Goal: Task Accomplishment & Management: Manage account settings

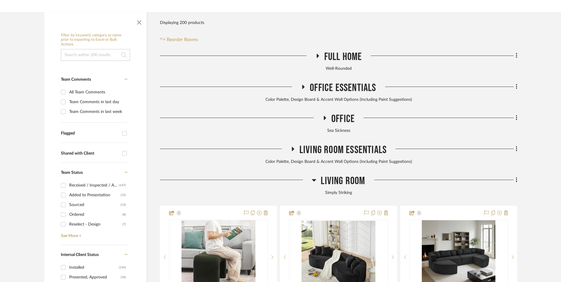
scroll to position [148, 0]
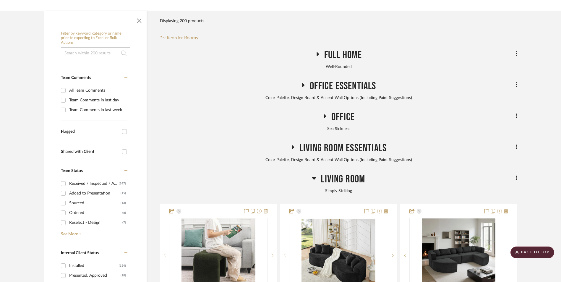
click at [315, 177] on icon at bounding box center [314, 178] width 4 height 2
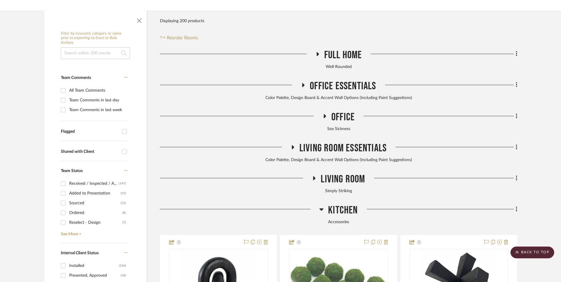
click at [322, 208] on icon at bounding box center [321, 209] width 4 height 2
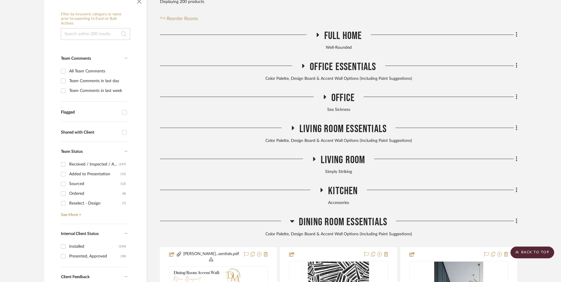
scroll to position [177, 0]
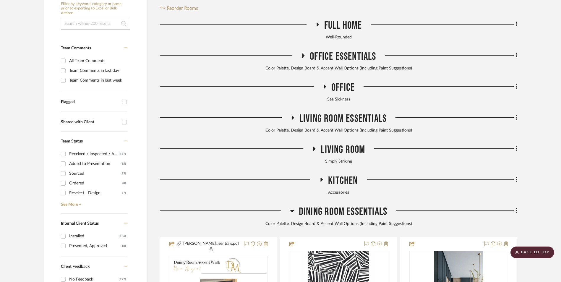
click at [293, 207] on icon at bounding box center [292, 210] width 4 height 7
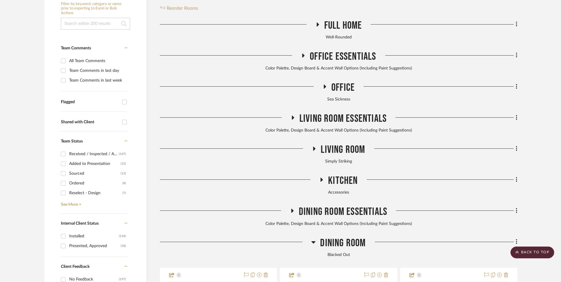
click at [315, 238] on icon at bounding box center [313, 241] width 4 height 7
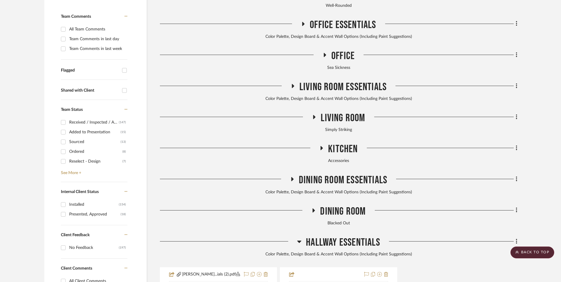
scroll to position [236, 0]
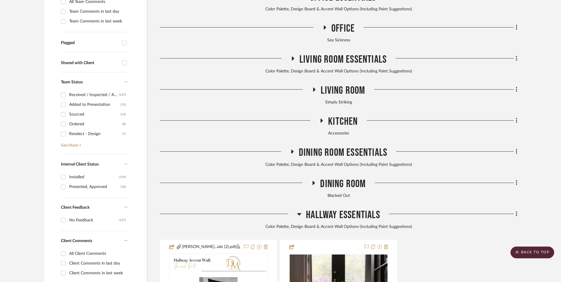
click at [300, 210] on icon at bounding box center [299, 213] width 4 height 7
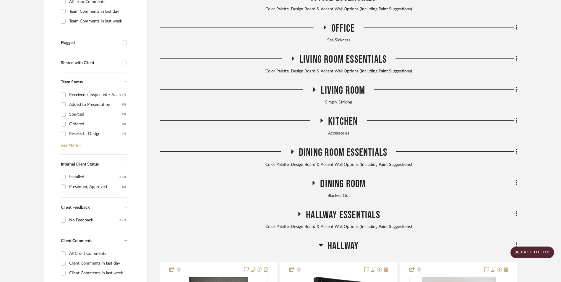
click at [320, 244] on icon at bounding box center [320, 245] width 4 height 2
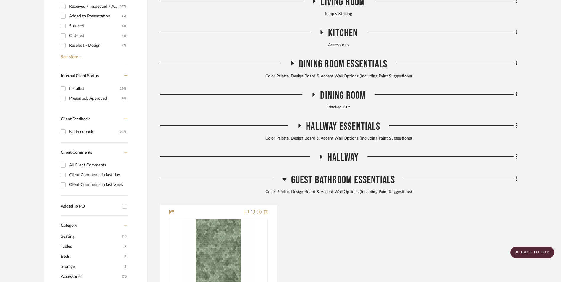
scroll to position [325, 0]
click at [284, 178] on icon at bounding box center [284, 179] width 4 height 2
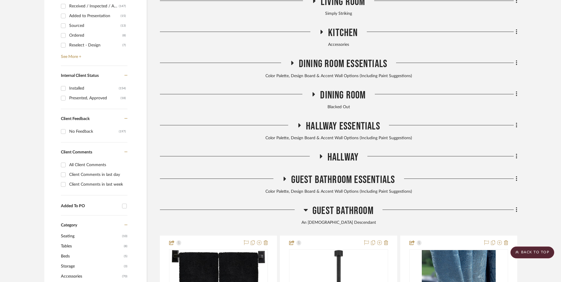
click at [307, 209] on icon at bounding box center [306, 210] width 4 height 2
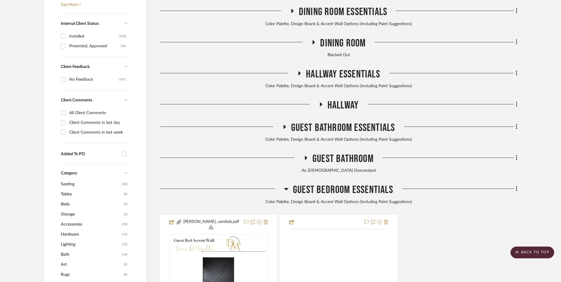
scroll to position [384, 0]
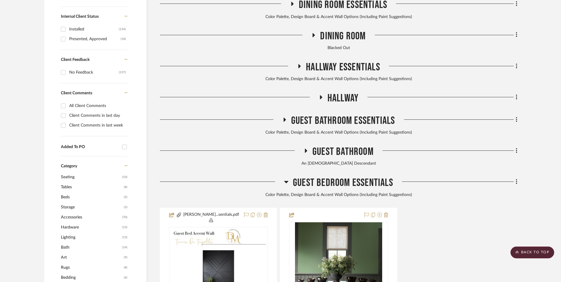
click at [305, 149] on icon at bounding box center [306, 151] width 2 height 4
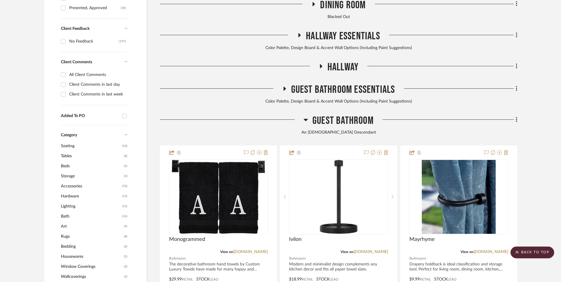
scroll to position [414, 0]
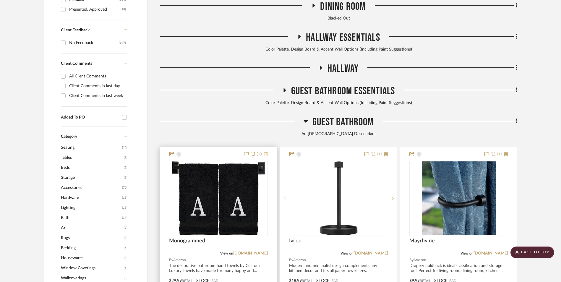
click at [266, 152] on icon at bounding box center [265, 154] width 4 height 5
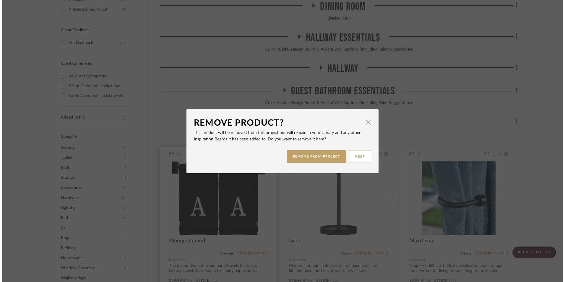
scroll to position [0, 0]
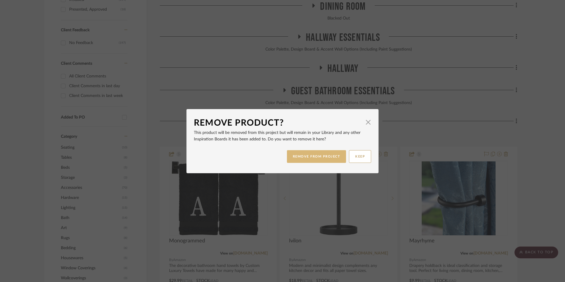
click at [336, 158] on button "REMOVE FROM PROJECT" at bounding box center [316, 156] width 59 height 13
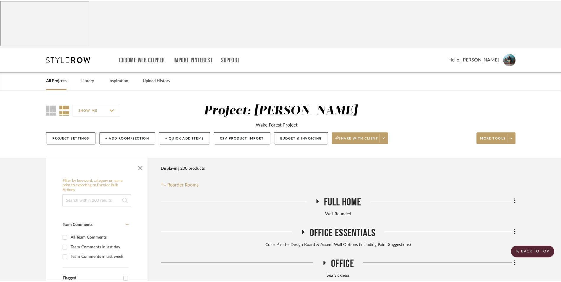
scroll to position [414, 0]
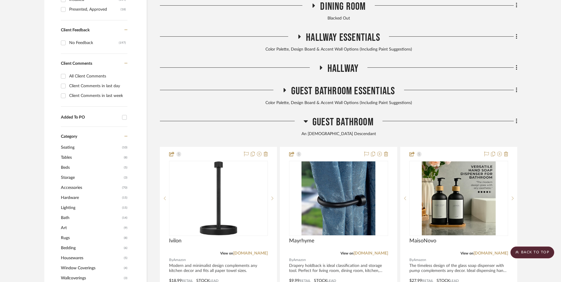
click at [305, 120] on icon at bounding box center [306, 121] width 4 height 2
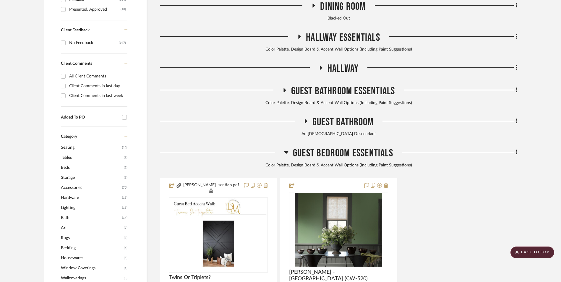
click at [285, 151] on icon at bounding box center [286, 152] width 4 height 2
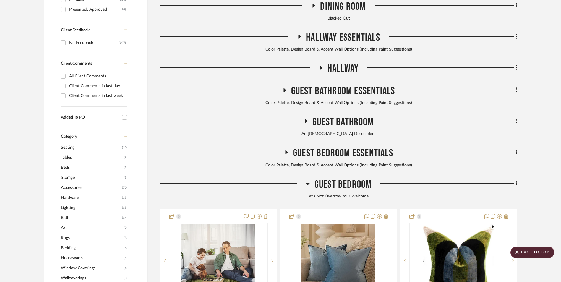
click at [306, 180] on icon at bounding box center [307, 183] width 4 height 7
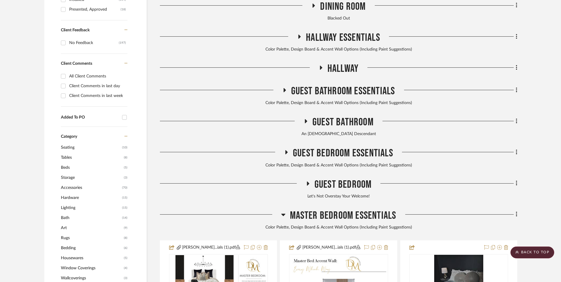
click at [284, 214] on icon at bounding box center [283, 215] width 4 height 2
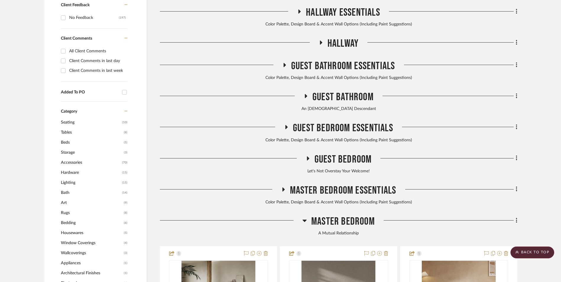
scroll to position [473, 0]
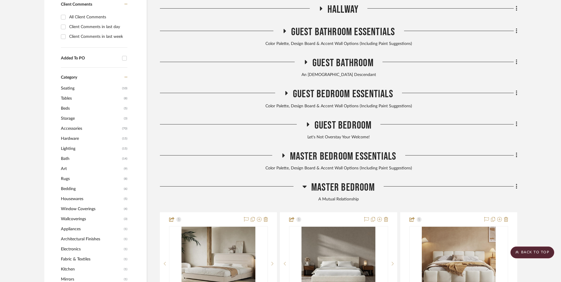
click at [305, 185] on icon at bounding box center [304, 186] width 4 height 2
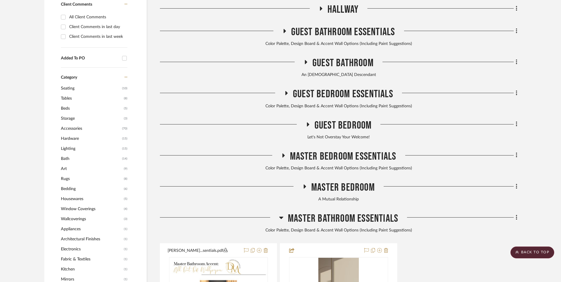
click at [282, 216] on icon at bounding box center [281, 217] width 4 height 2
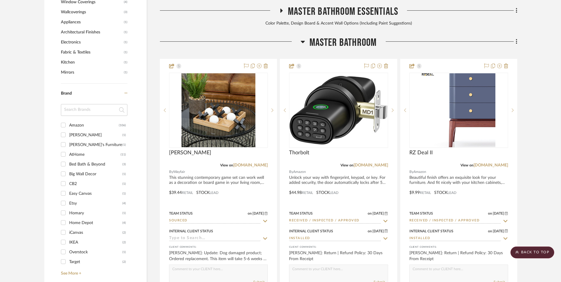
scroll to position [650, 0]
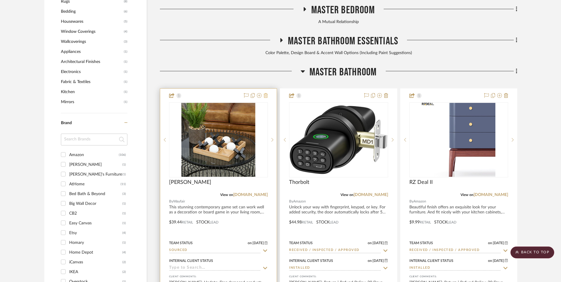
click at [267, 93] on icon at bounding box center [265, 95] width 4 height 5
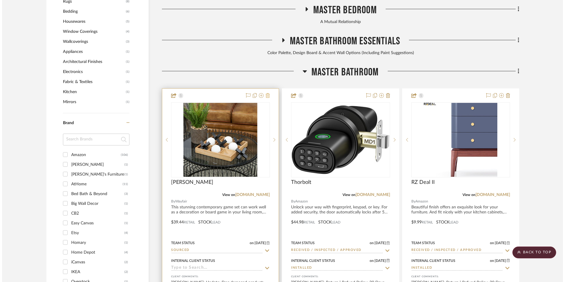
scroll to position [0, 0]
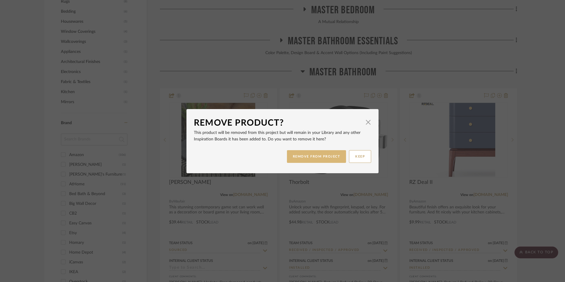
click at [318, 160] on button "REMOVE FROM PROJECT" at bounding box center [316, 156] width 59 height 13
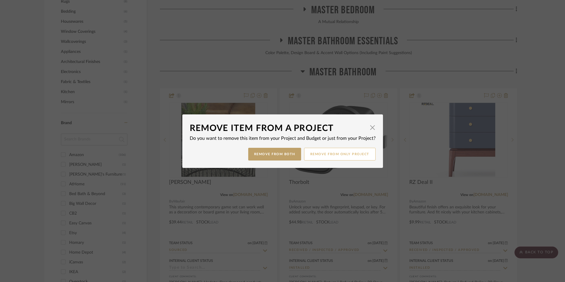
click at [321, 155] on button "Remove from only Project" at bounding box center [339, 154] width 71 height 13
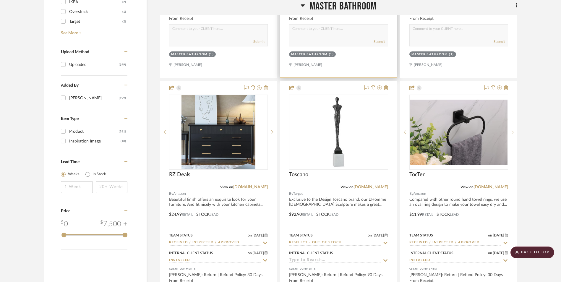
scroll to position [916, 0]
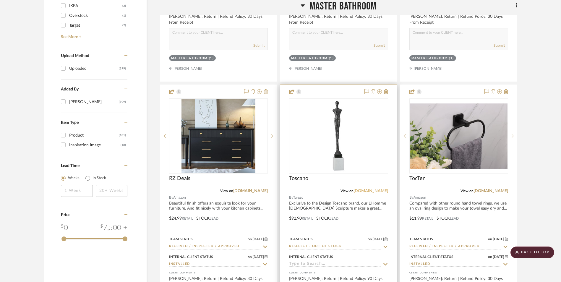
click at [378, 189] on link "[DOMAIN_NAME]" at bounding box center [370, 191] width 35 height 4
click at [386, 89] on icon at bounding box center [386, 91] width 4 height 5
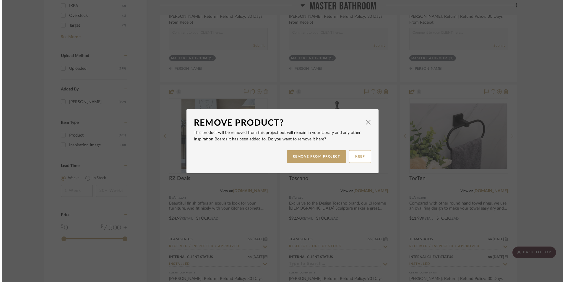
scroll to position [0, 0]
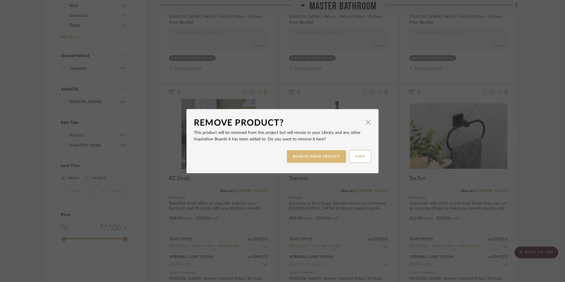
click at [329, 157] on button "REMOVE FROM PROJECT" at bounding box center [316, 156] width 59 height 13
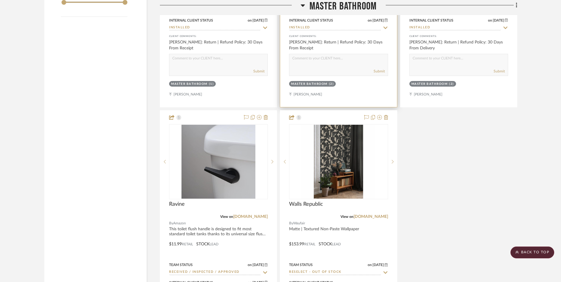
scroll to position [1211, 0]
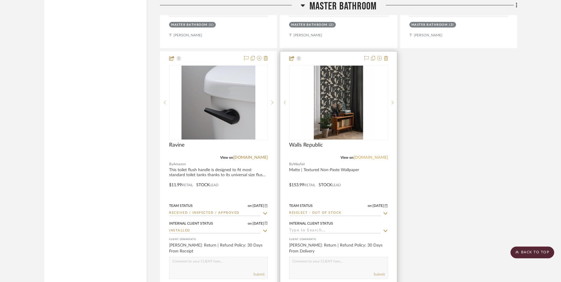
click at [377, 155] on link "[DOMAIN_NAME]" at bounding box center [370, 157] width 35 height 4
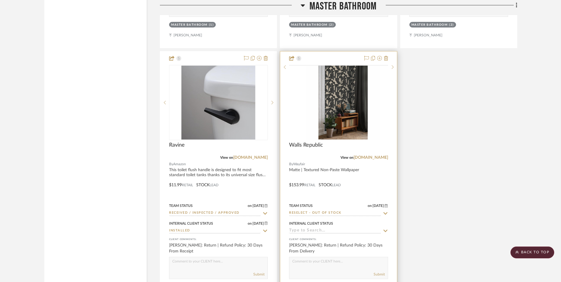
click at [0, 0] on img at bounding box center [0, 0] width 0 height 0
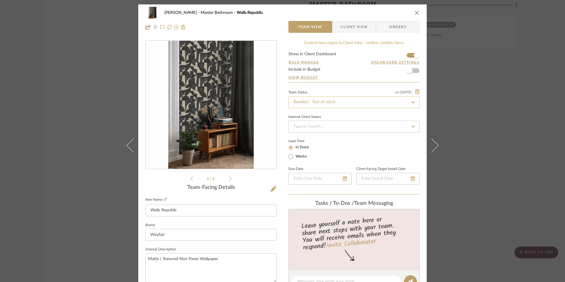
click at [327, 102] on input "Reselect - Out of stock" at bounding box center [353, 102] width 131 height 12
click at [411, 102] on icon at bounding box center [412, 102] width 3 height 3
type input "[DATE]"
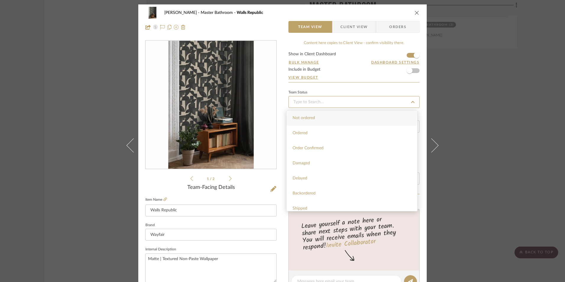
type input "[DATE]"
click at [308, 191] on div "Sourced" at bounding box center [351, 195] width 131 height 15
type input "[DATE]"
type input "Sourced"
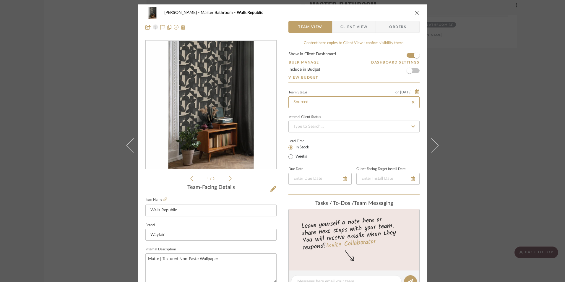
type input "Sourced"
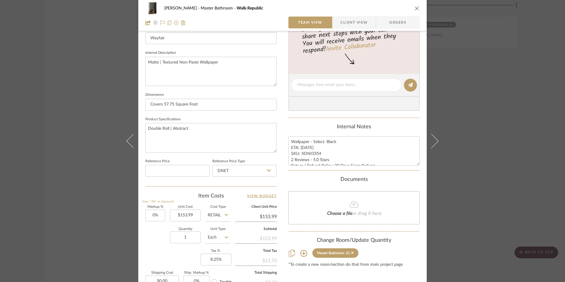
scroll to position [207, 0]
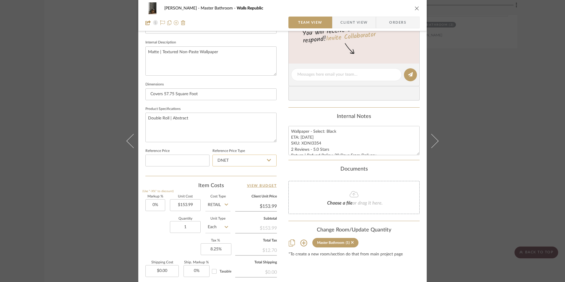
drag, startPoint x: 244, startPoint y: 162, endPoint x: 244, endPoint y: 165, distance: 3.3
click at [244, 162] on input "DNET" at bounding box center [244, 160] width 64 height 12
click at [239, 188] on div "Retail" at bounding box center [247, 190] width 73 height 15
type input "Retail"
click at [188, 203] on input "153.99" at bounding box center [185, 205] width 31 height 12
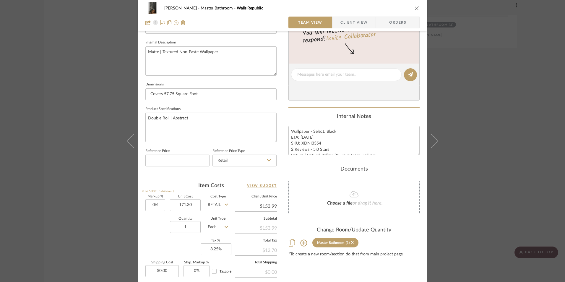
type input "$171.30"
click at [224, 187] on div "Item Costs View Budget" at bounding box center [210, 185] width 131 height 7
type input "$171.30"
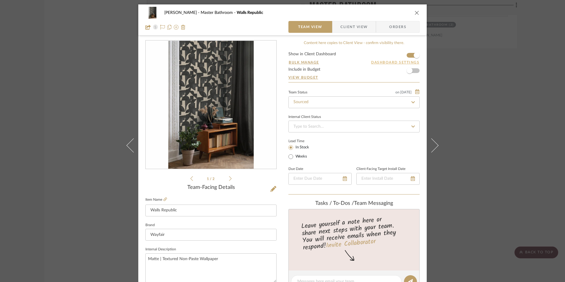
scroll to position [0, 0]
drag, startPoint x: 415, startPoint y: 14, endPoint x: 473, endPoint y: 98, distance: 102.0
click at [415, 14] on icon "close" at bounding box center [416, 12] width 5 height 5
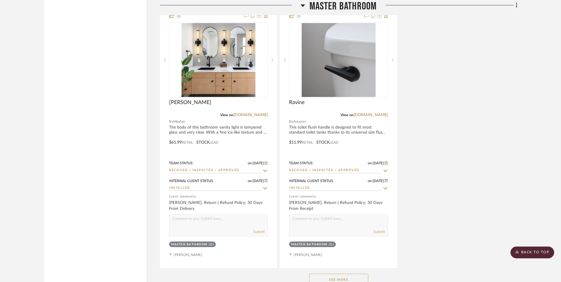
scroll to position [1254, 0]
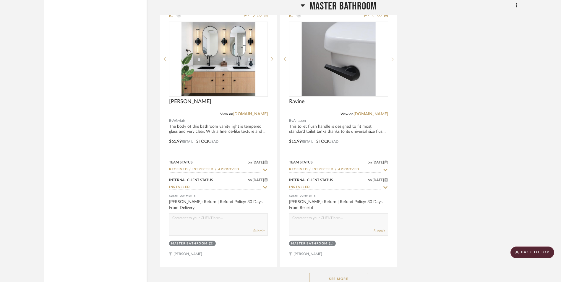
click at [351, 273] on button "See More" at bounding box center [338, 279] width 59 height 12
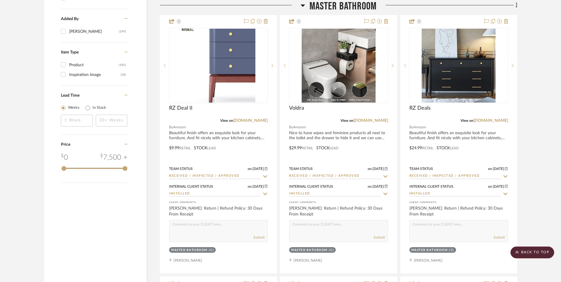
scroll to position [959, 0]
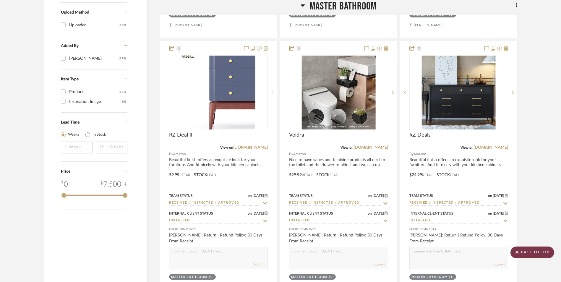
click at [529, 254] on scroll-to-top-button "BACK TO TOP" at bounding box center [532, 252] width 44 height 12
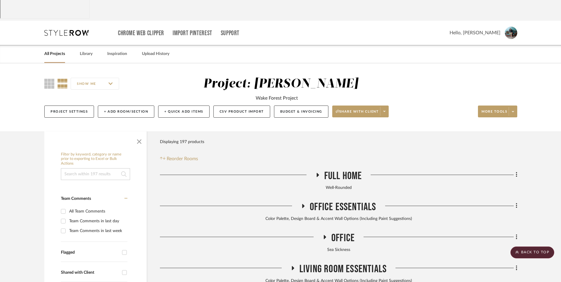
scroll to position [0, 0]
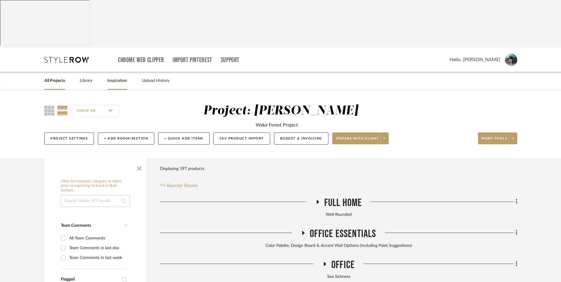
click at [113, 77] on link "Inspiration" at bounding box center [117, 81] width 20 height 8
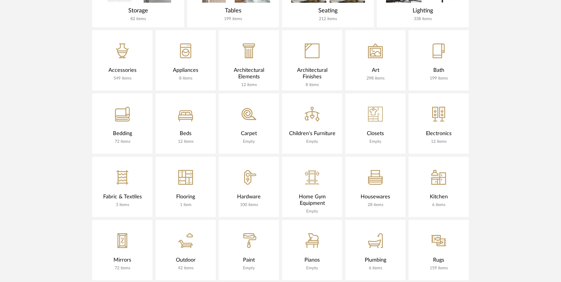
scroll to position [414, 0]
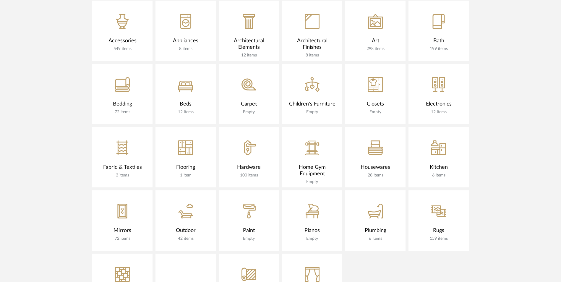
click at [115, 190] on div "CategoryIconMirrors Created with Sketch." at bounding box center [122, 207] width 60 height 34
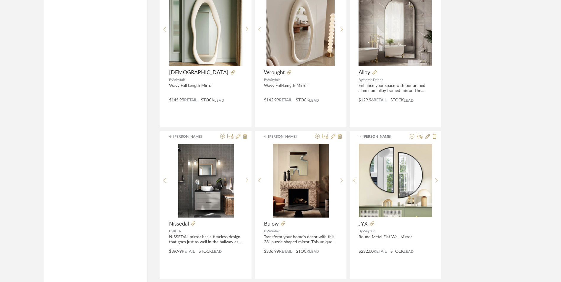
scroll to position [1418, 0]
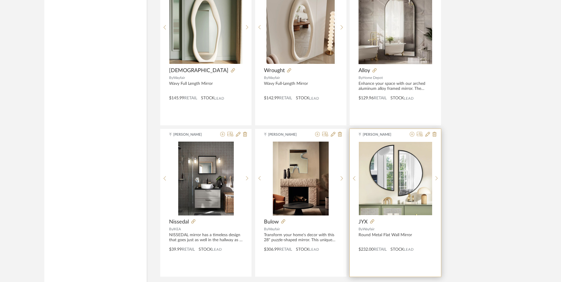
drag, startPoint x: 333, startPoint y: 244, endPoint x: 434, endPoint y: 213, distance: 105.5
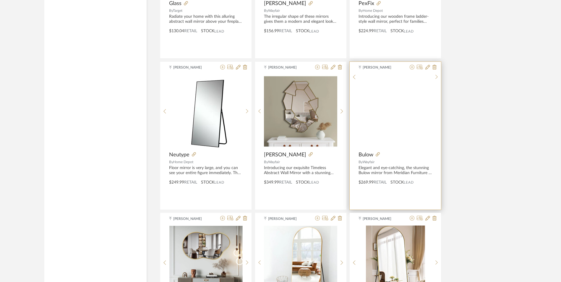
scroll to position [2363, 0]
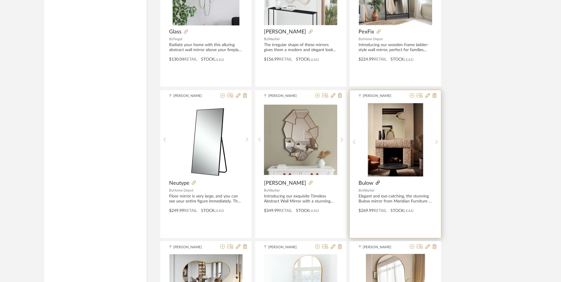
click at [378, 180] on icon at bounding box center [377, 182] width 4 height 4
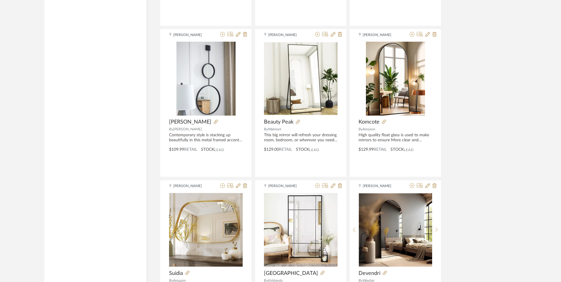
scroll to position [2939, 0]
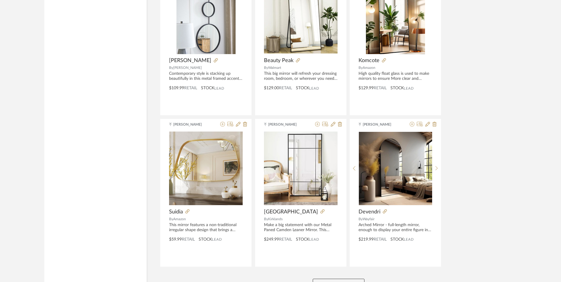
click at [349, 279] on button "View More" at bounding box center [338, 285] width 52 height 12
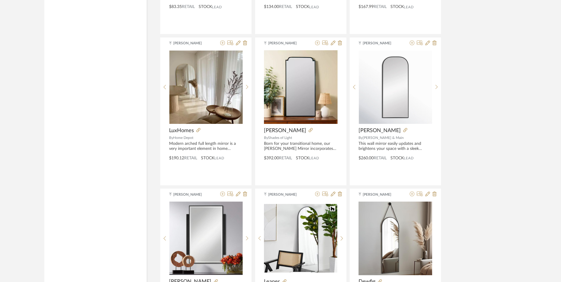
scroll to position [0, 0]
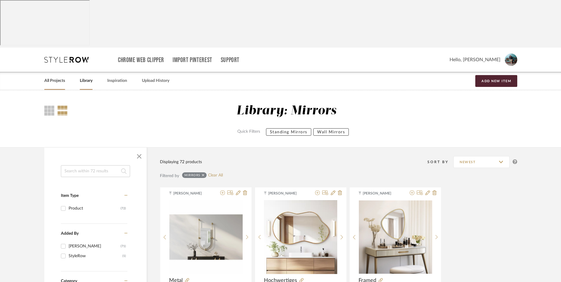
click at [58, 77] on link "All Projects" at bounding box center [54, 81] width 21 height 8
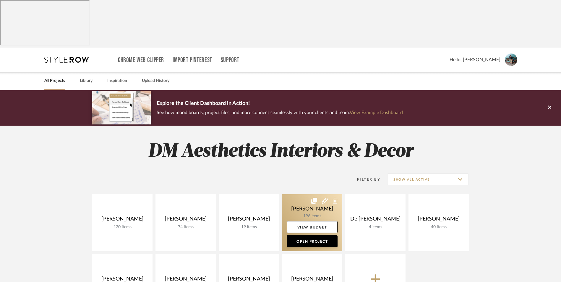
click at [318, 194] on link at bounding box center [312, 222] width 60 height 57
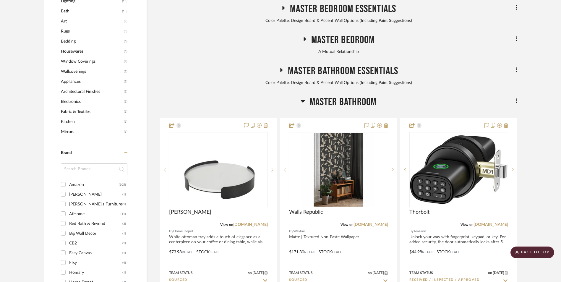
scroll to position [620, 0]
